Goal: Task Accomplishment & Management: Manage account settings

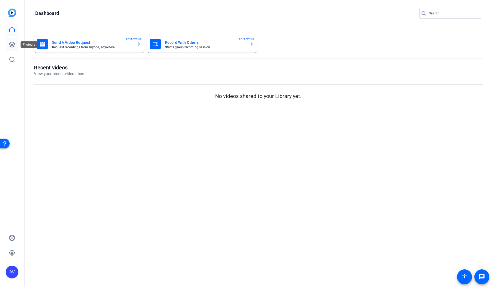
click at [12, 44] on icon at bounding box center [12, 44] width 6 height 6
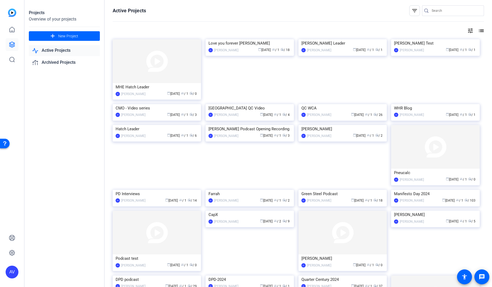
click at [142, 73] on img at bounding box center [157, 61] width 88 height 44
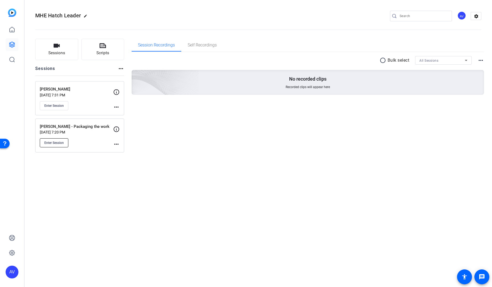
click at [54, 139] on button "Enter Session" at bounding box center [54, 142] width 29 height 9
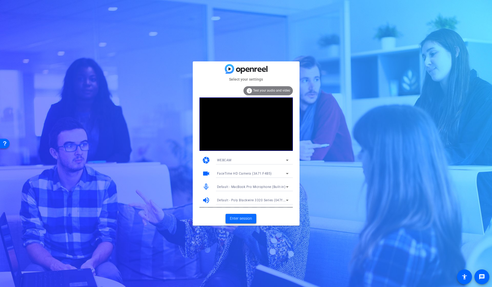
click at [243, 218] on span "Enter session" at bounding box center [241, 219] width 22 height 6
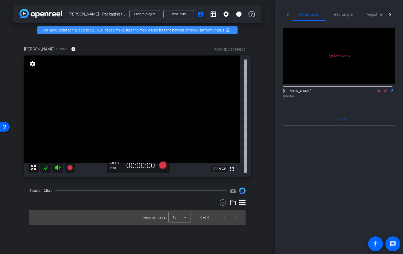
click at [384, 93] on icon at bounding box center [385, 90] width 3 height 3
click at [377, 93] on icon at bounding box center [379, 91] width 4 height 4
click at [378, 14] on span "Adjustments" at bounding box center [376, 15] width 21 height 4
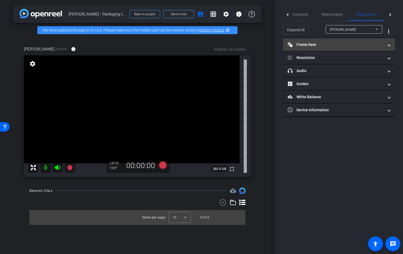
click at [308, 46] on mat-panel-title "Frame Rate Frame Rate" at bounding box center [336, 45] width 96 height 6
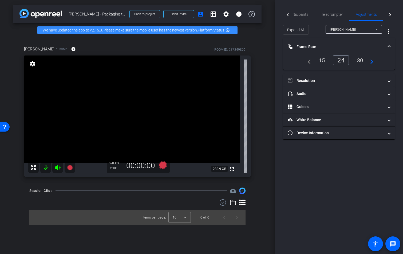
click at [360, 59] on div "30" at bounding box center [360, 60] width 14 height 9
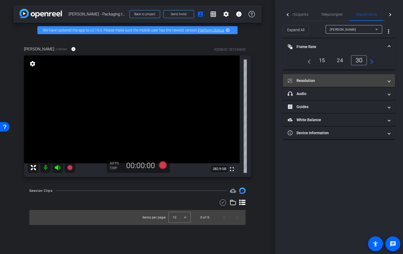
click at [315, 81] on mat-panel-title "Resolution" at bounding box center [336, 81] width 96 height 6
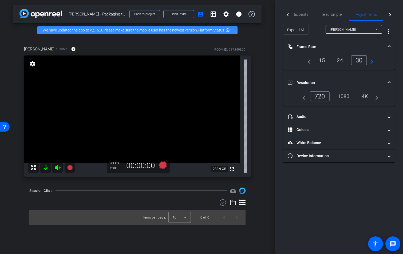
click at [343, 95] on div "1080" at bounding box center [343, 96] width 20 height 9
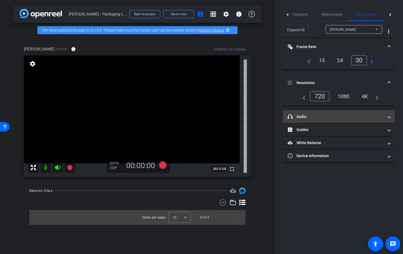
click at [312, 116] on mat-panel-title "headphone icon Audio" at bounding box center [336, 117] width 96 height 6
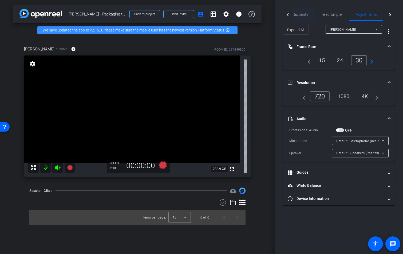
click at [302, 15] on span "Participants" at bounding box center [298, 15] width 20 height 4
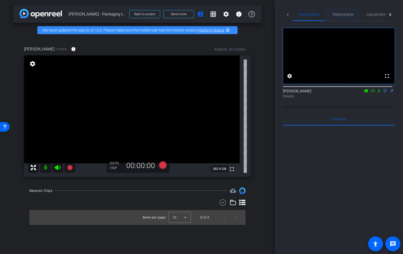
click at [346, 13] on span "Teleprompter" at bounding box center [343, 15] width 22 height 4
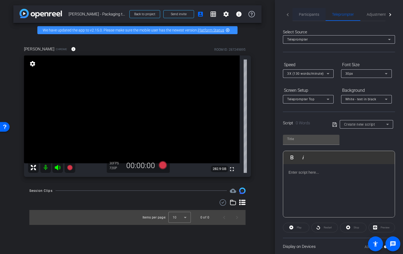
click at [313, 14] on span "Participants" at bounding box center [309, 15] width 20 height 4
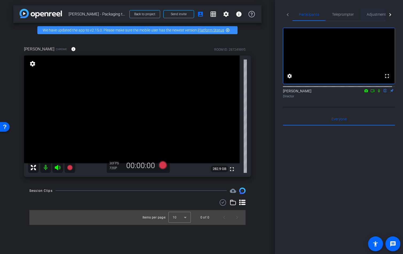
click at [376, 13] on span "Adjustments" at bounding box center [376, 15] width 21 height 4
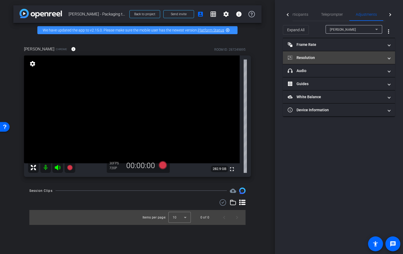
click at [317, 54] on mat-expansion-panel-header "Resolution" at bounding box center [339, 57] width 112 height 13
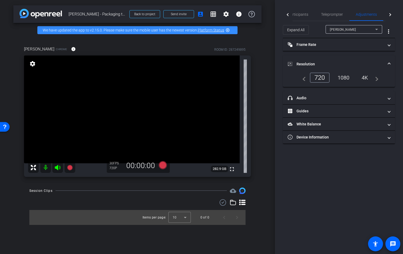
click at [343, 77] on div "1080" at bounding box center [343, 77] width 20 height 9
click at [326, 14] on span "Teleprompter" at bounding box center [332, 15] width 22 height 4
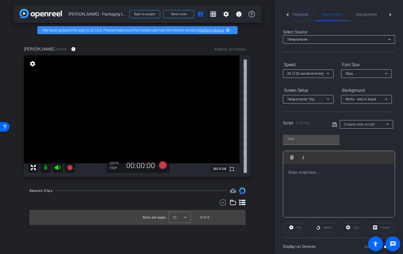
click at [298, 13] on span "Participants" at bounding box center [298, 15] width 20 height 4
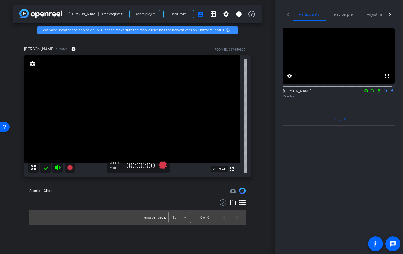
click at [269, 39] on div "arrow_back [PERSON_NAME] - Packaging the work Back to project Send invite accou…" at bounding box center [137, 127] width 275 height 254
click at [182, 14] on span "Send invite" at bounding box center [179, 14] width 16 height 4
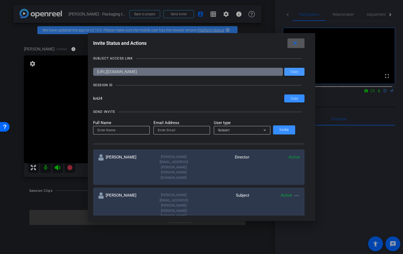
click at [290, 73] on span "Copy" at bounding box center [293, 72] width 7 height 4
click at [292, 42] on mat-icon "close" at bounding box center [295, 43] width 7 height 7
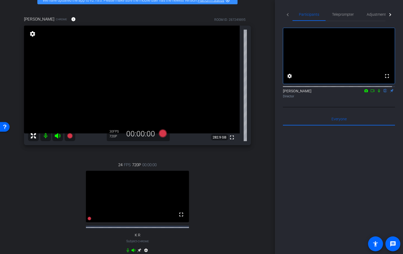
scroll to position [31, 0]
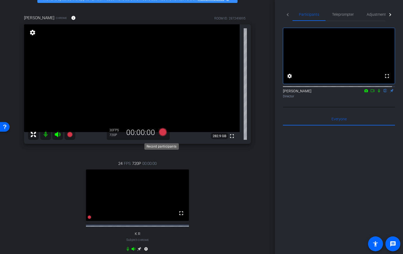
click at [161, 136] on icon at bounding box center [163, 132] width 8 height 8
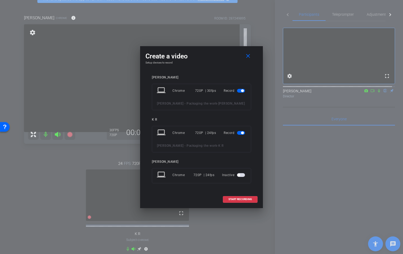
click at [239, 132] on span "button" at bounding box center [241, 133] width 8 height 4
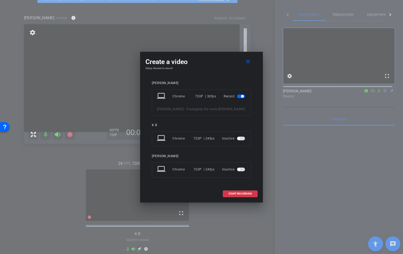
click at [242, 138] on span "button" at bounding box center [241, 139] width 8 height 4
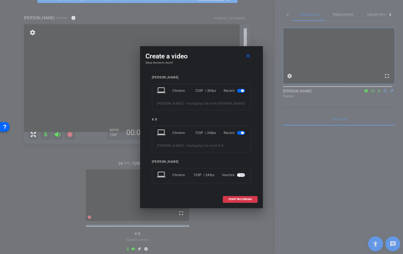
click at [240, 133] on span "button" at bounding box center [241, 133] width 8 height 4
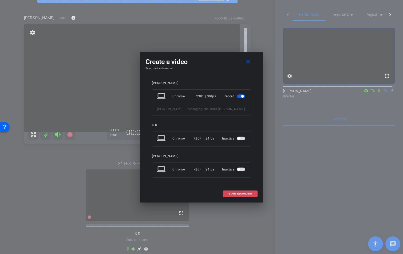
click at [242, 192] on span "START RECORDING" at bounding box center [239, 193] width 23 height 3
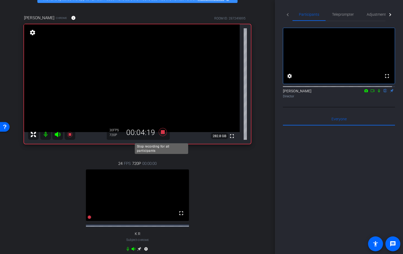
click at [161, 136] on icon at bounding box center [163, 132] width 8 height 8
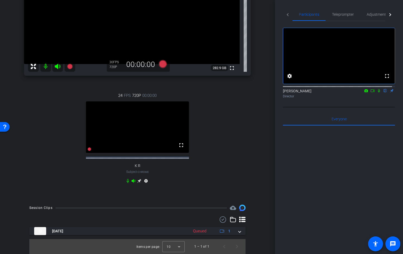
scroll to position [109, 0]
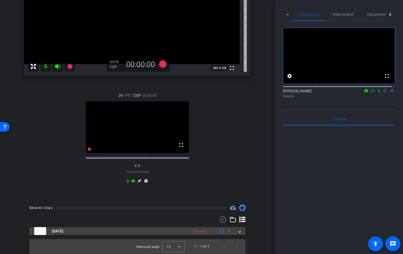
click at [238, 232] on span at bounding box center [239, 231] width 2 height 6
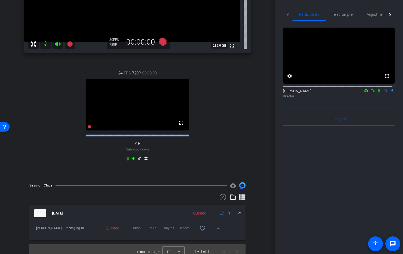
scroll to position [121, 0]
click at [115, 231] on div "Queued" at bounding box center [109, 228] width 13 height 5
click at [196, 217] on div "Queued" at bounding box center [199, 213] width 19 height 6
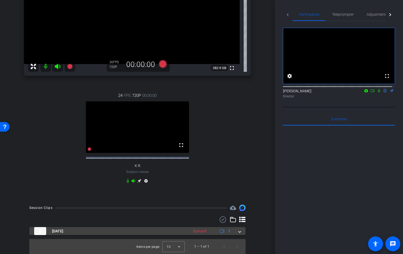
scroll to position [109, 0]
click at [201, 232] on div "Queued" at bounding box center [199, 231] width 19 height 6
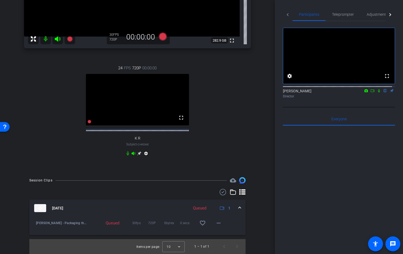
scroll to position [136, 0]
click at [217, 222] on mat-icon "more_horiz" at bounding box center [218, 223] width 6 height 6
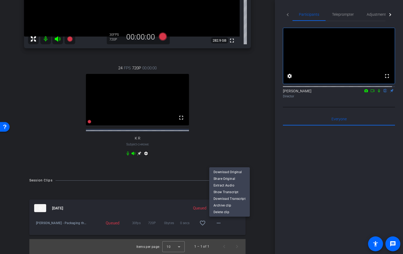
click at [257, 219] on div at bounding box center [201, 127] width 403 height 254
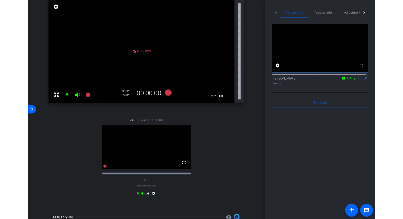
scroll to position [0, 0]
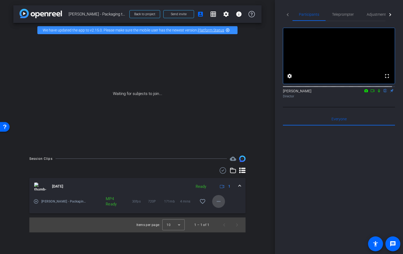
click at [218, 202] on mat-icon "more_horiz" at bounding box center [218, 201] width 6 height 6
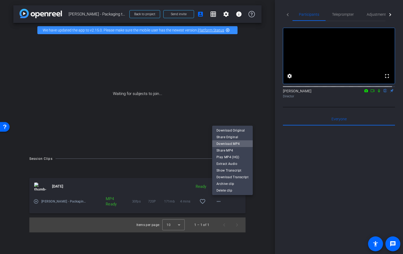
click at [233, 144] on span "Download MP4" at bounding box center [232, 144] width 32 height 6
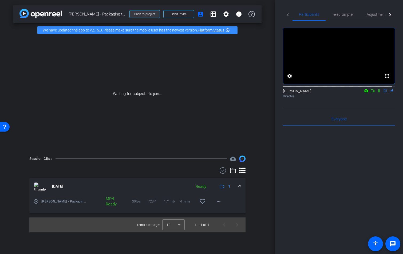
click at [148, 15] on span "Back to project" at bounding box center [144, 14] width 21 height 4
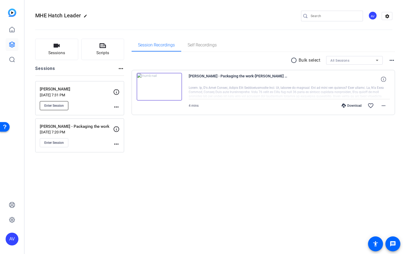
click at [59, 106] on span "Enter Session" at bounding box center [53, 105] width 19 height 4
click at [11, 45] on icon at bounding box center [12, 44] width 6 height 6
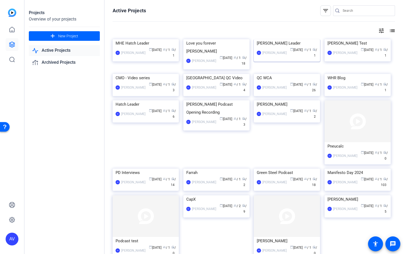
click at [282, 58] on div "AV [PERSON_NAME] calendar_today [DATE] group / 1 radio / 1" at bounding box center [287, 52] width 60 height 11
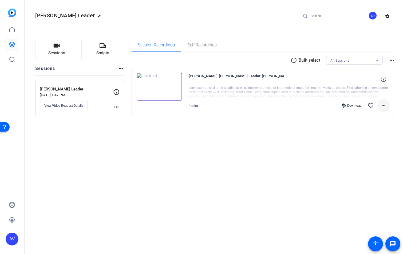
click at [379, 107] on span at bounding box center [383, 105] width 13 height 13
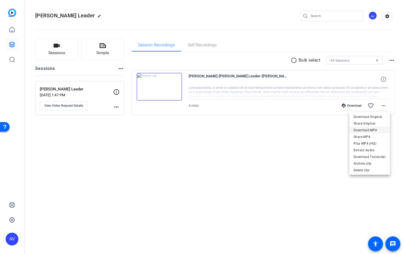
click at [366, 128] on span "Download MP4" at bounding box center [369, 130] width 32 height 6
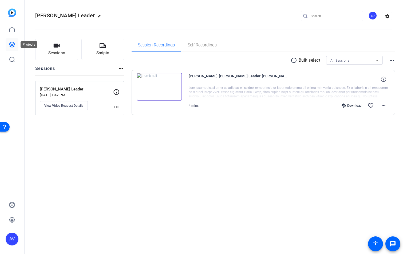
click at [12, 43] on icon at bounding box center [12, 44] width 6 height 6
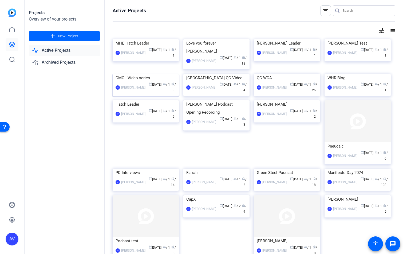
click at [138, 93] on div "AV [PERSON_NAME] calendar_today [DATE] group / 1 radio / 3" at bounding box center [145, 87] width 60 height 11
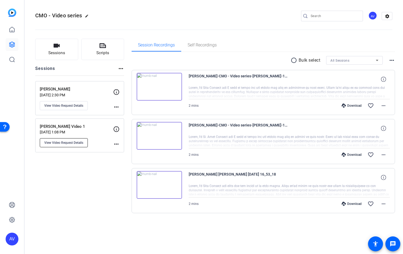
click at [69, 143] on span "View Video Request Details" at bounding box center [63, 143] width 39 height 4
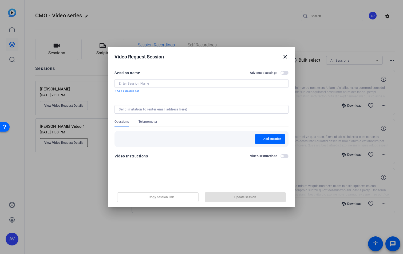
type input "[PERSON_NAME] Video 1"
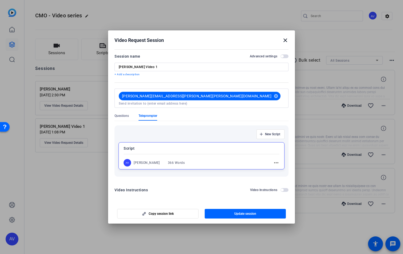
click at [144, 115] on span "Teleprompter" at bounding box center [147, 116] width 19 height 4
click at [200, 159] on div "AV [PERSON_NAME] 366 Words more_horiz" at bounding box center [201, 162] width 156 height 7
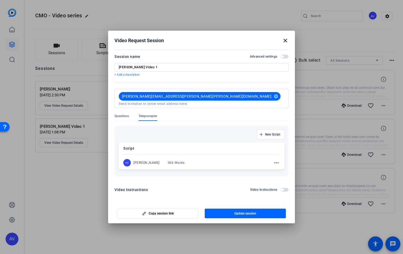
click at [149, 161] on div "[PERSON_NAME]" at bounding box center [146, 163] width 26 height 4
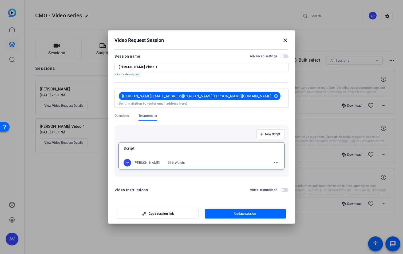
click at [277, 161] on mat-icon "more_horiz" at bounding box center [276, 162] width 6 height 6
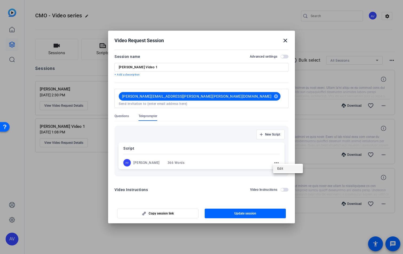
click at [285, 167] on span "Edit" at bounding box center [287, 168] width 21 height 6
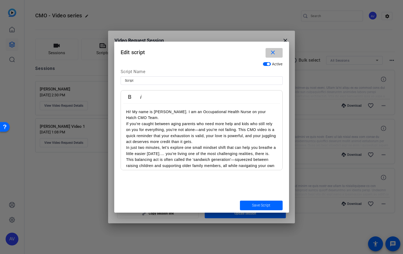
click at [274, 54] on mat-icon "close" at bounding box center [272, 52] width 7 height 7
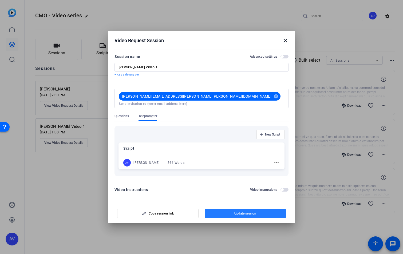
click at [241, 211] on span "Update session" at bounding box center [245, 213] width 22 height 4
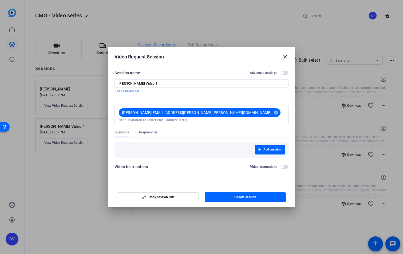
click at [288, 57] on h2 "Video Request Session close" at bounding box center [201, 55] width 187 height 17
click at [284, 57] on mat-icon "close" at bounding box center [285, 57] width 6 height 6
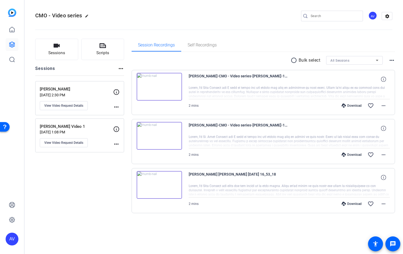
click at [206, 12] on div "CMO - Video series edit AV settings" at bounding box center [213, 16] width 357 height 8
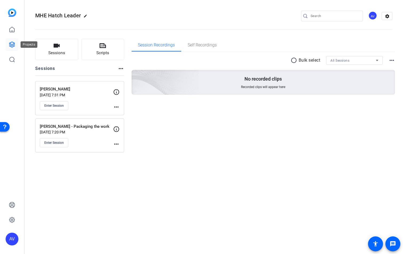
click at [13, 45] on icon at bounding box center [11, 44] width 5 height 5
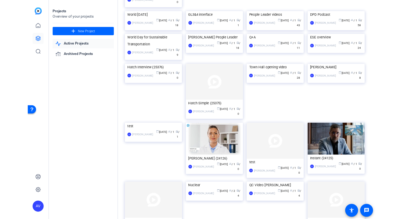
scroll to position [387, 0]
